Goal: Transaction & Acquisition: Book appointment/travel/reservation

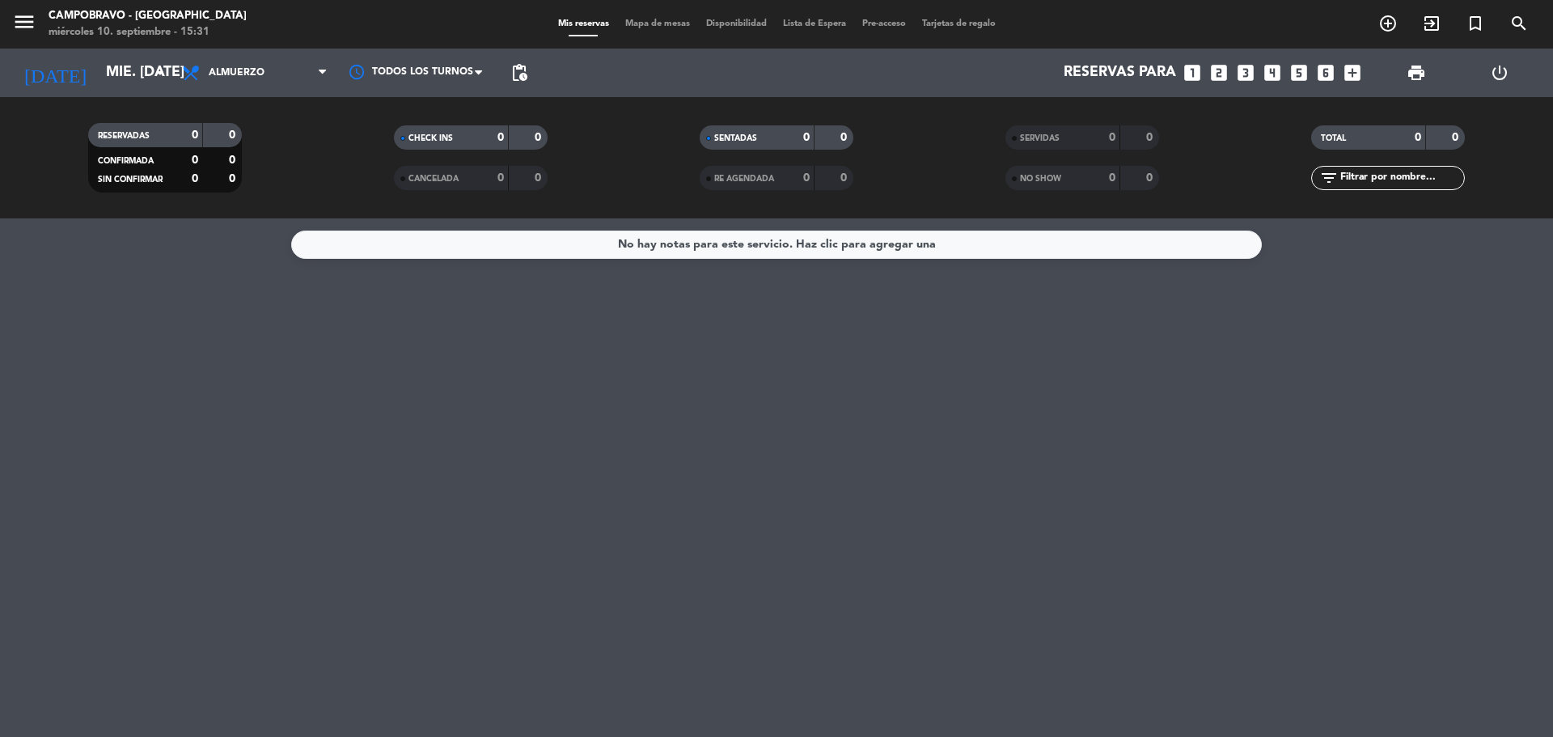
click at [1246, 72] on icon "looks_3" at bounding box center [1245, 72] width 21 height 21
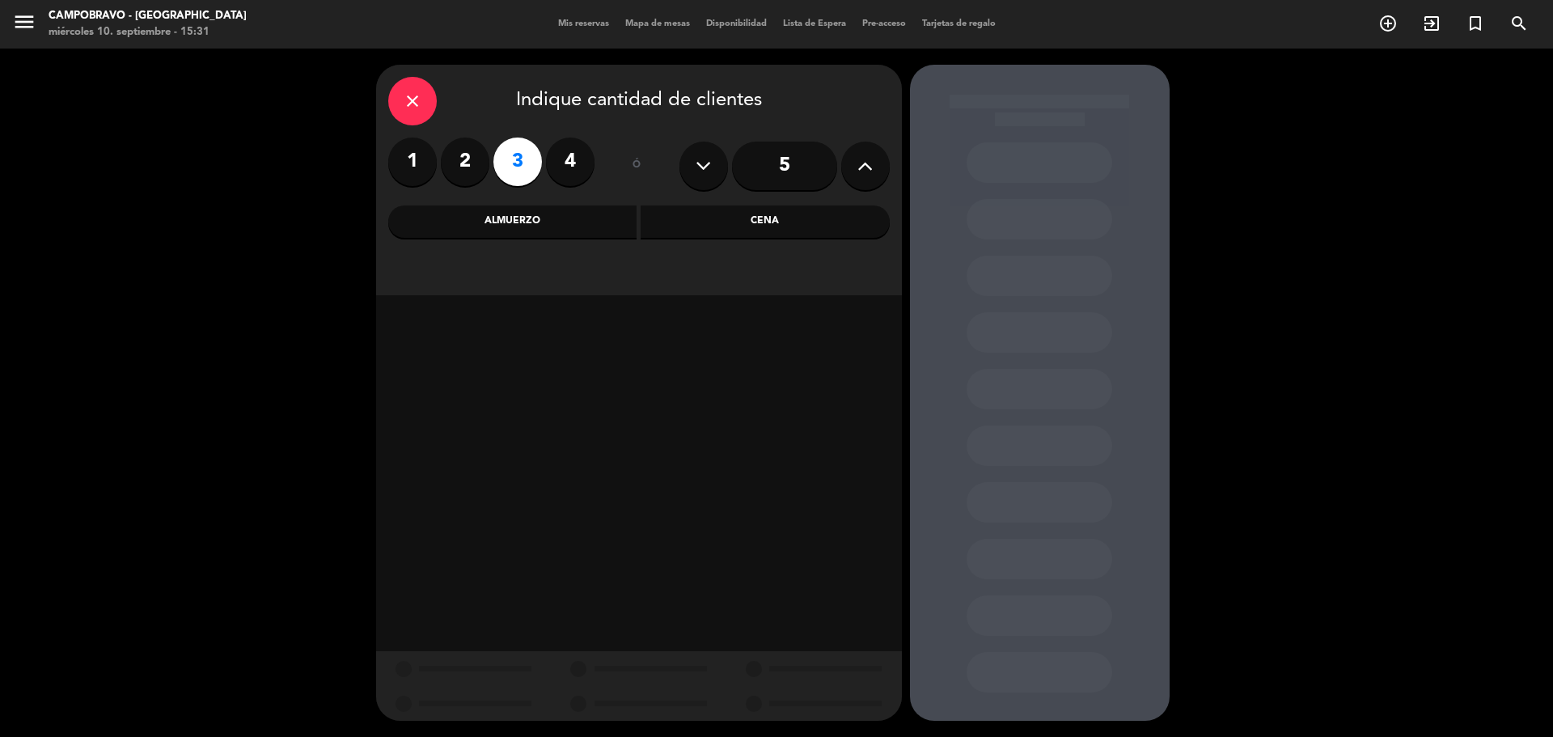
click at [549, 236] on div "Almuerzo" at bounding box center [512, 221] width 249 height 32
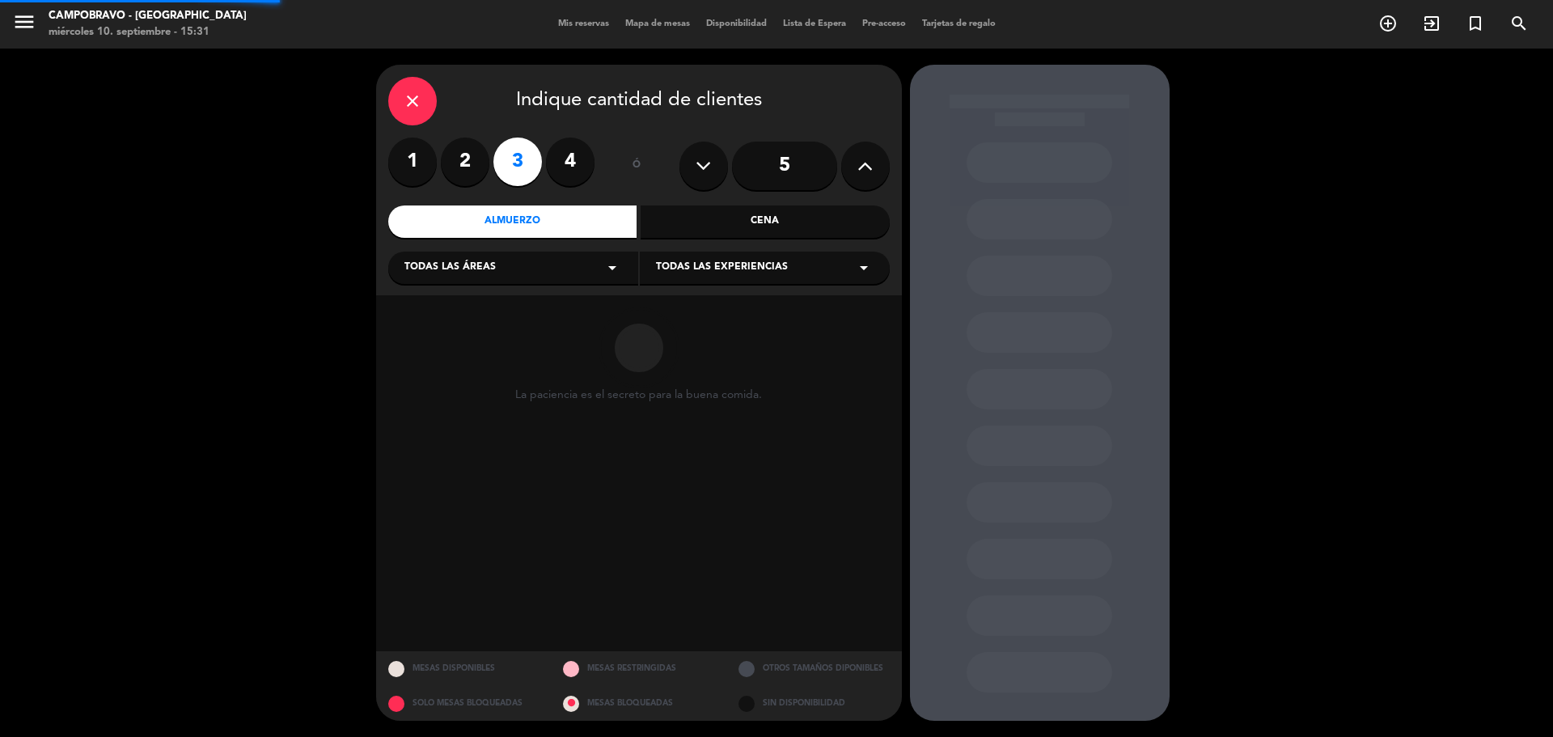
click at [543, 226] on div "Almuerzo" at bounding box center [512, 221] width 249 height 32
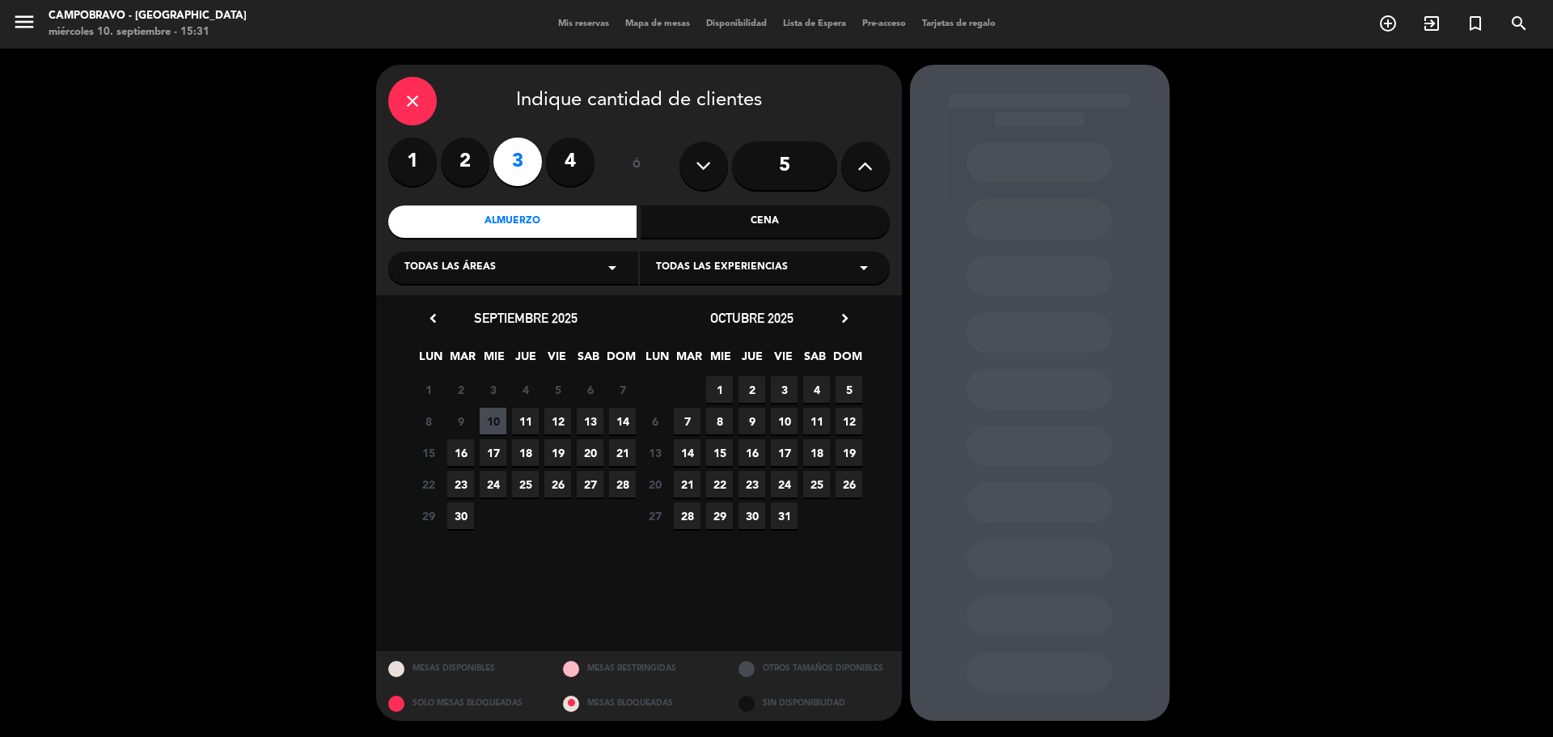
click at [590, 417] on span "13" at bounding box center [590, 421] width 27 height 27
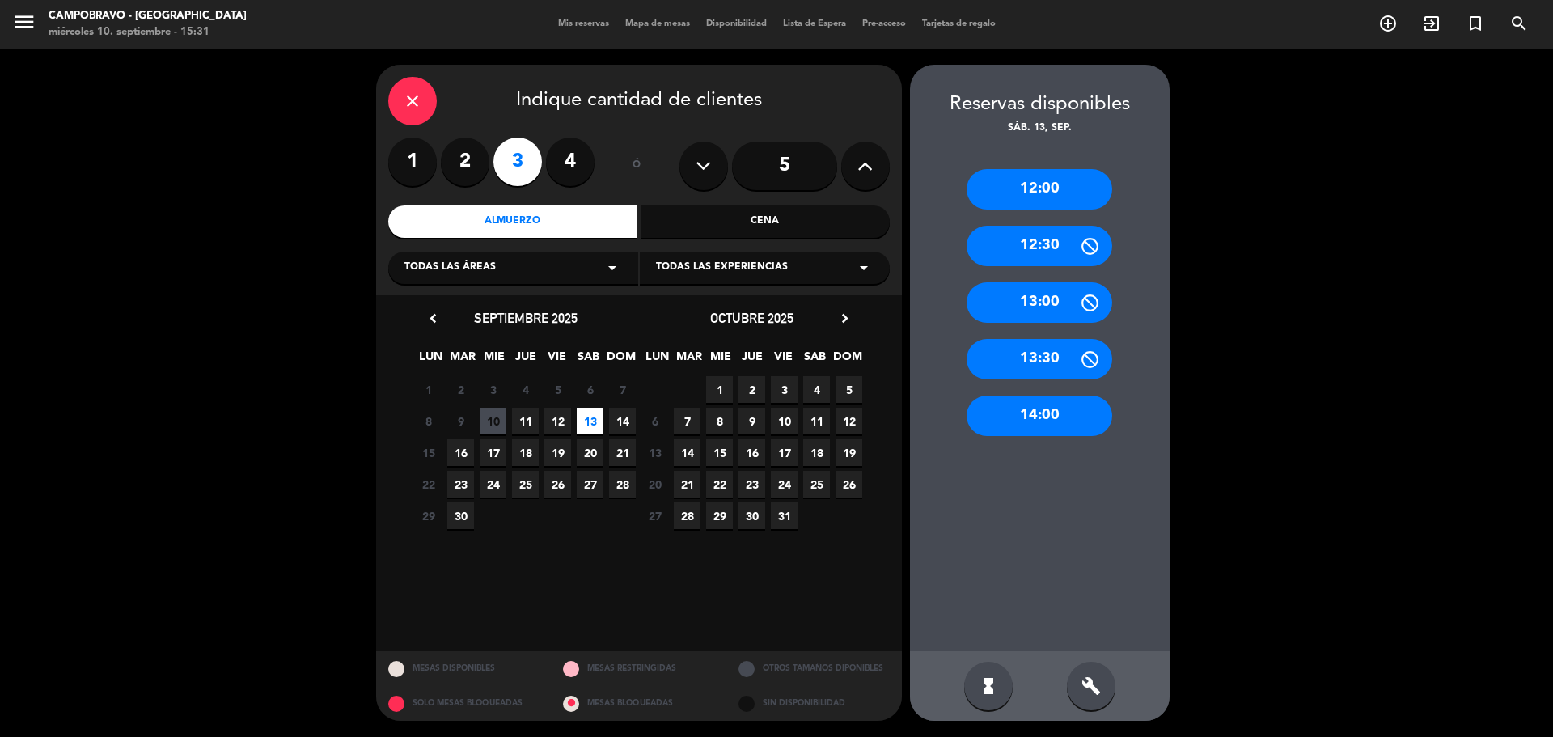
click at [1064, 193] on div "12:00" at bounding box center [1039, 189] width 146 height 40
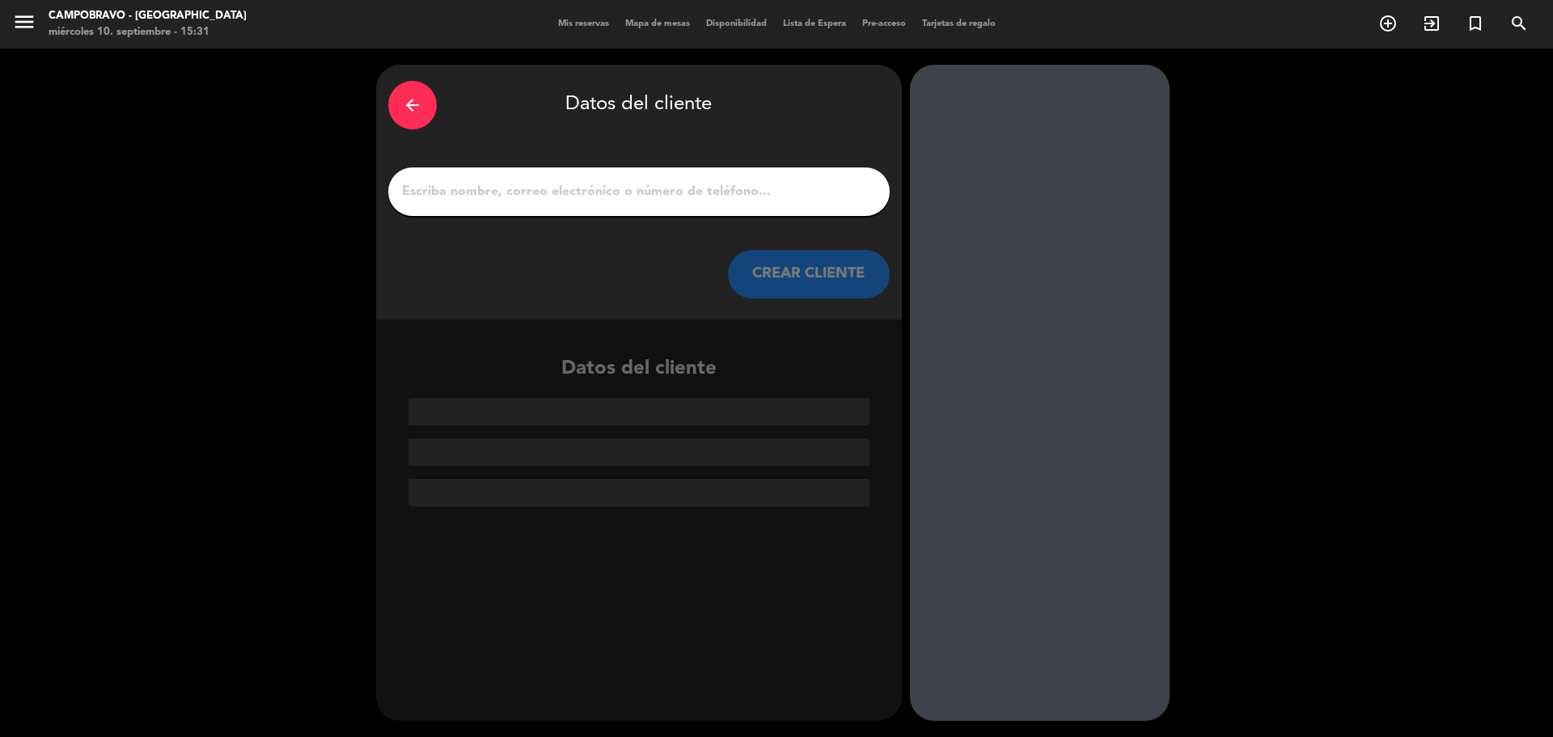
click at [661, 205] on div at bounding box center [638, 191] width 501 height 49
click at [663, 184] on input "1" at bounding box center [638, 191] width 477 height 23
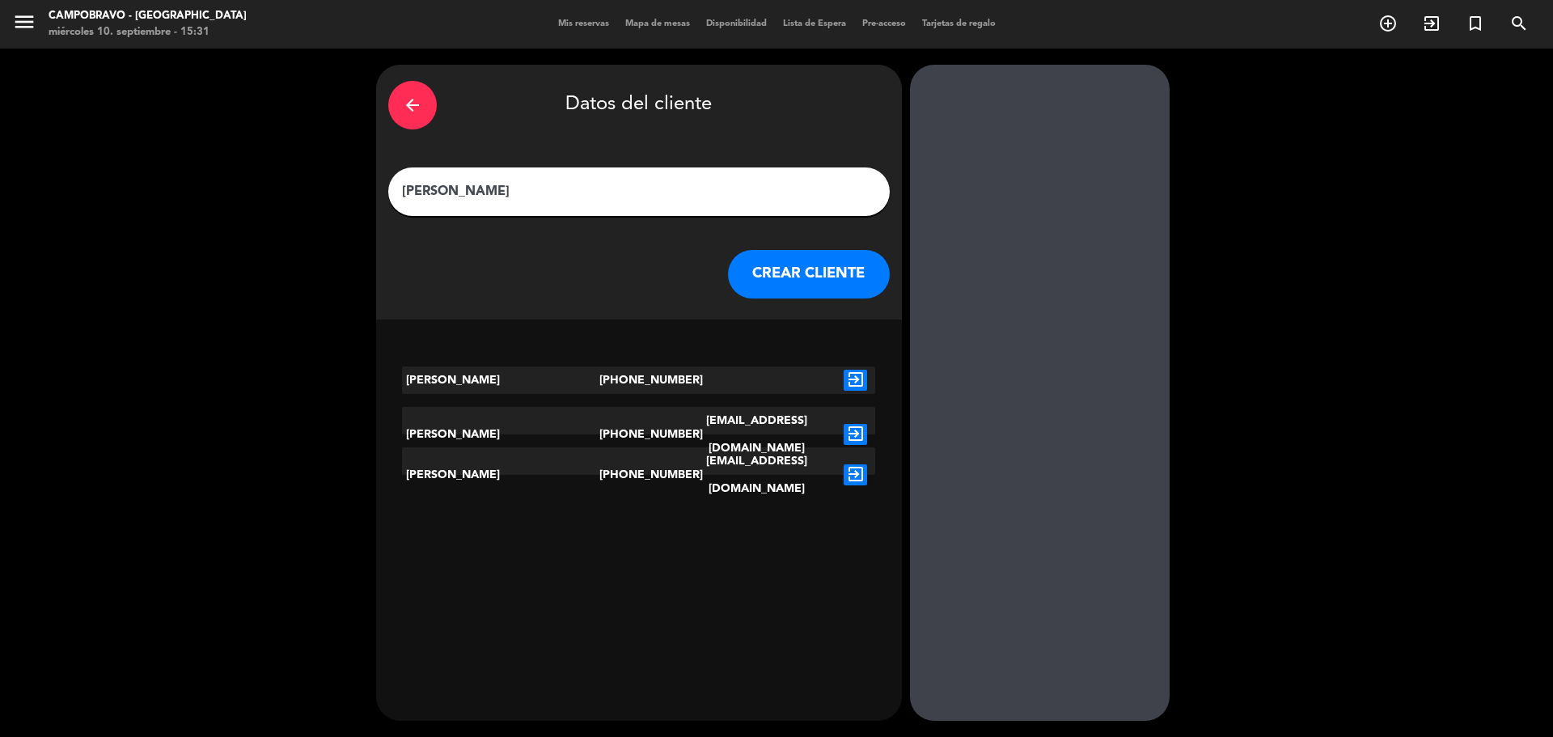
type input "[PERSON_NAME]"
click at [823, 276] on button "CREAR CLIENTE" at bounding box center [809, 274] width 162 height 49
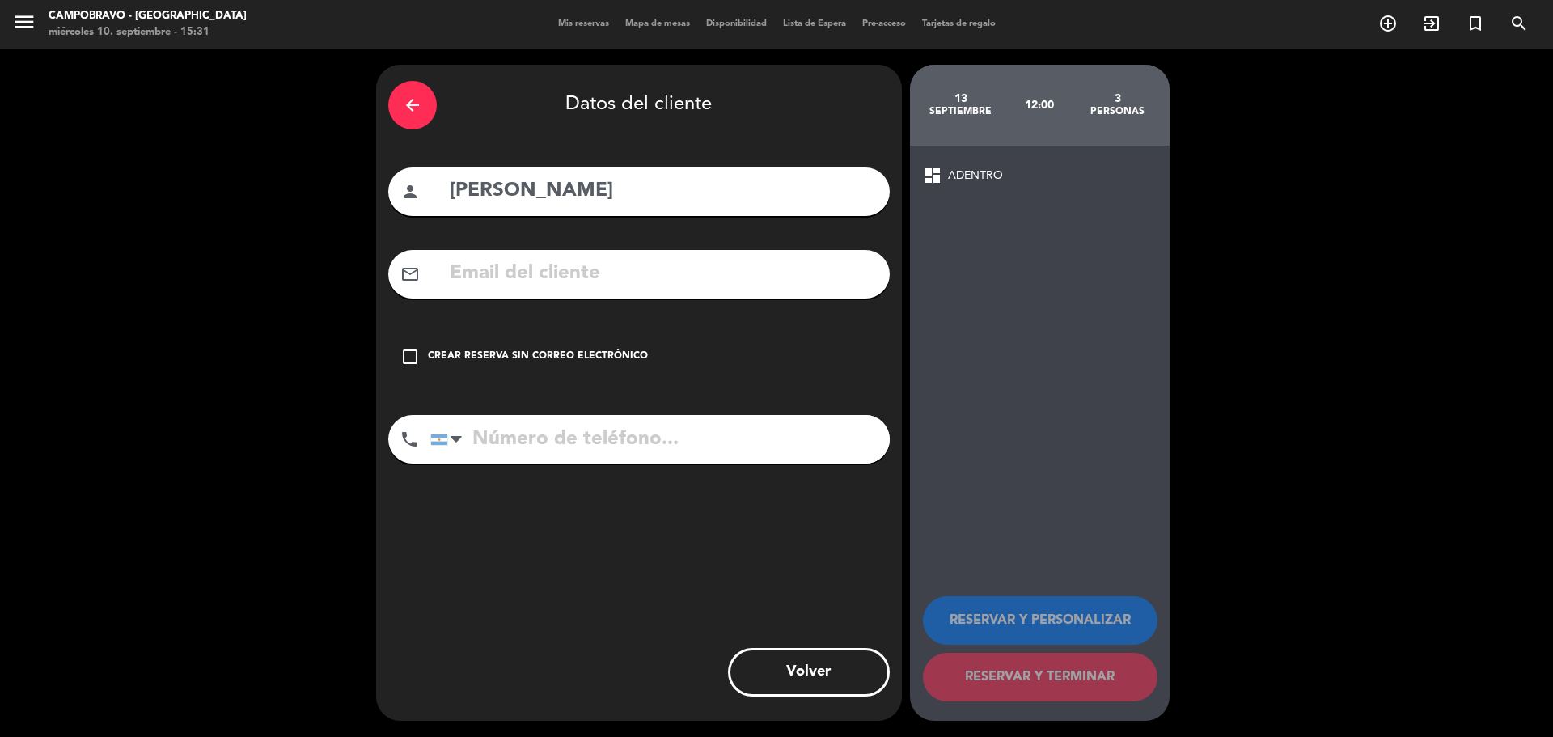
click at [407, 358] on icon "check_box_outline_blank" at bounding box center [409, 356] width 19 height 19
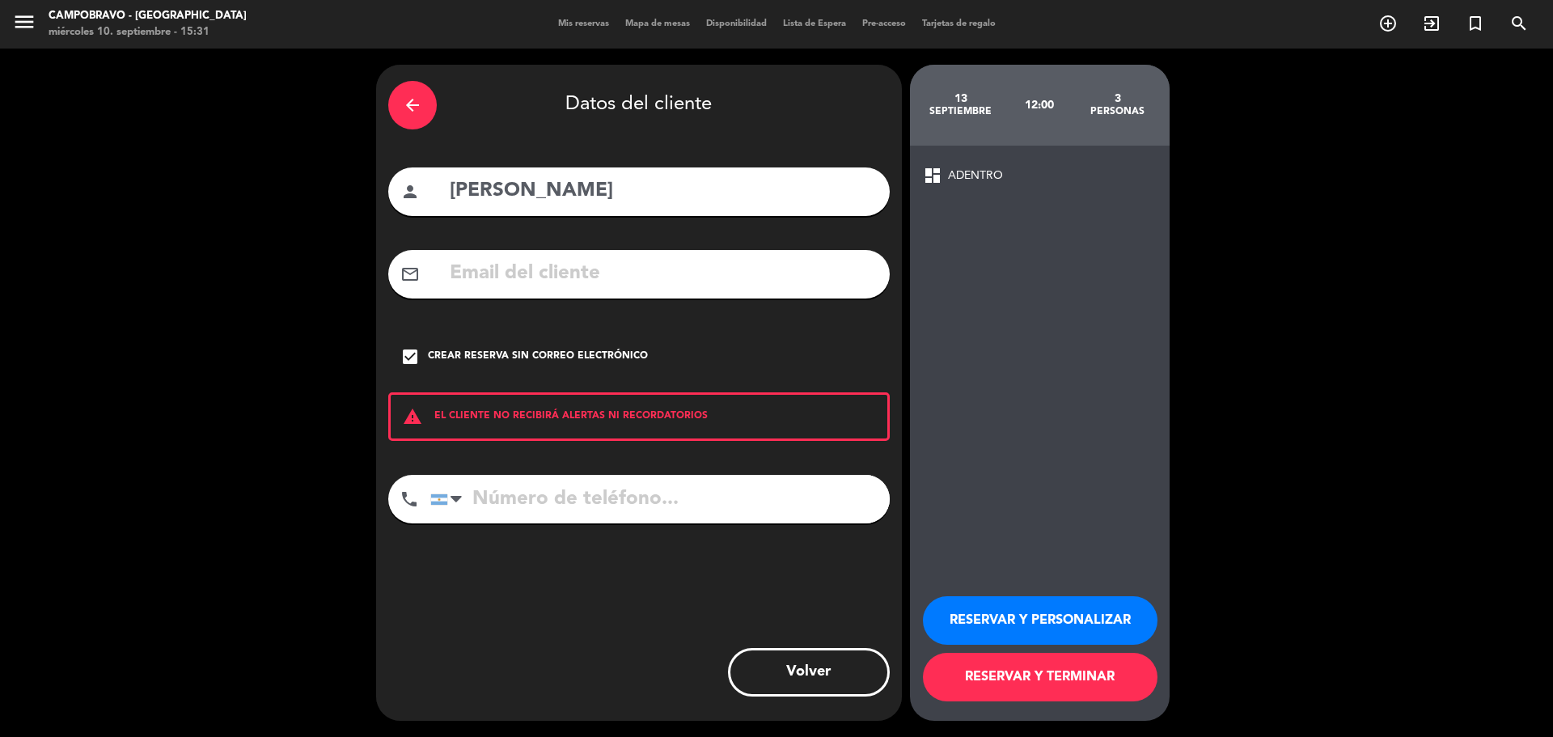
click at [616, 502] on input "tel" at bounding box center [659, 499] width 459 height 49
paste input "[PHONE_NUMBER]"
type input "[PHONE_NUMBER]"
click at [1099, 681] on button "RESERVAR Y TERMINAR" at bounding box center [1040, 677] width 235 height 49
